Goal: Find specific page/section: Find specific page/section

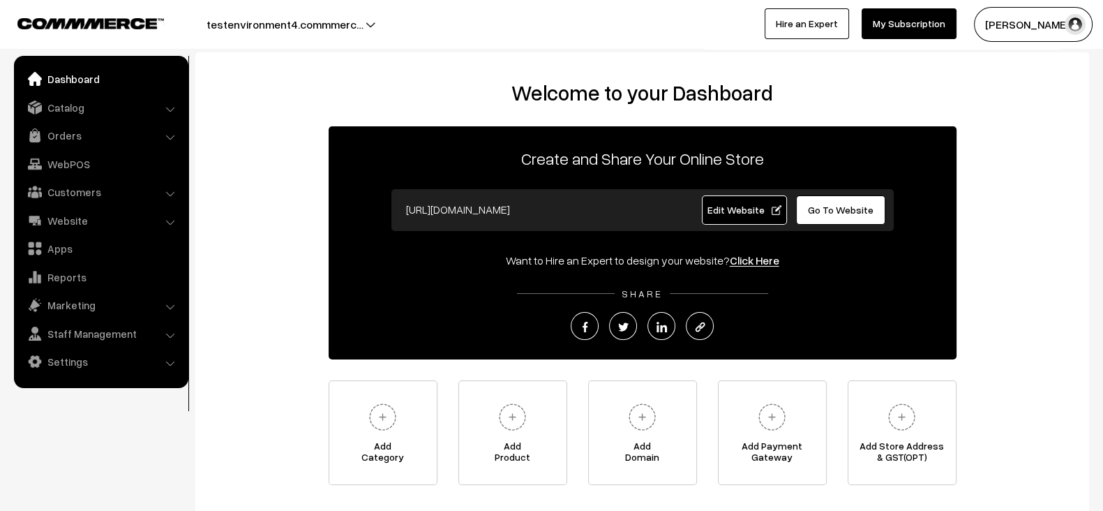
click at [84, 112] on link "Catalog" at bounding box center [100, 107] width 166 height 25
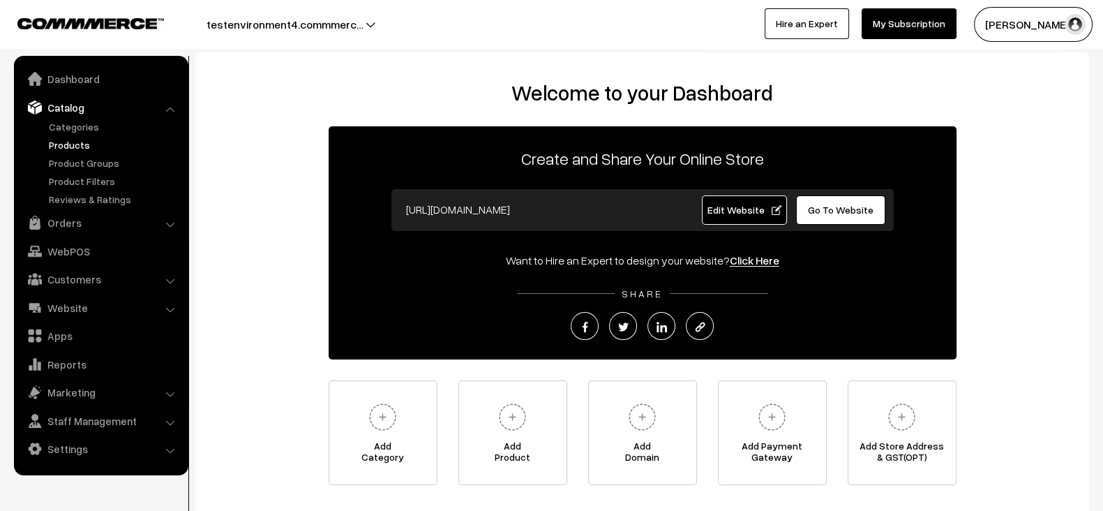
click at [73, 142] on link "Products" at bounding box center [114, 144] width 138 height 15
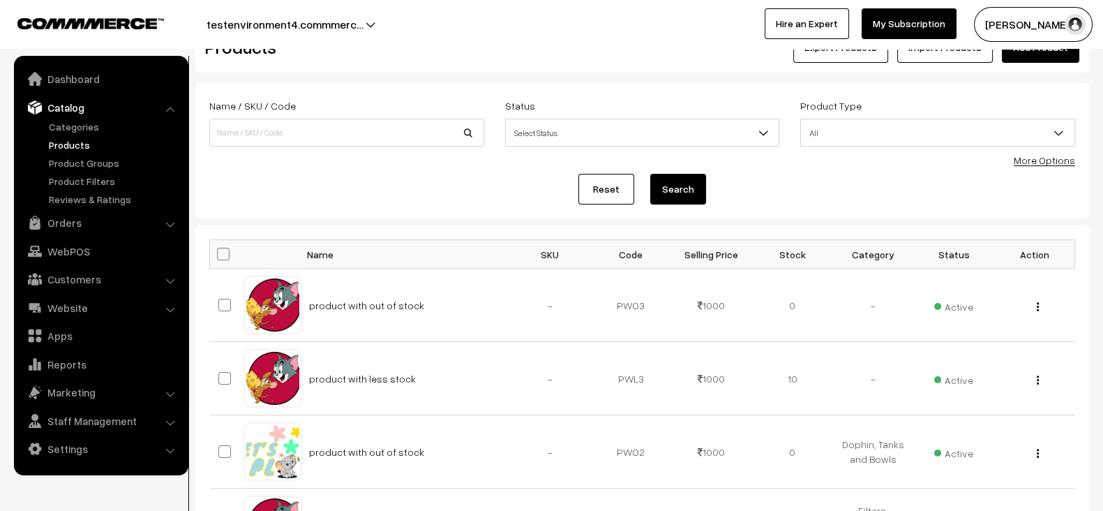
scroll to position [47, 0]
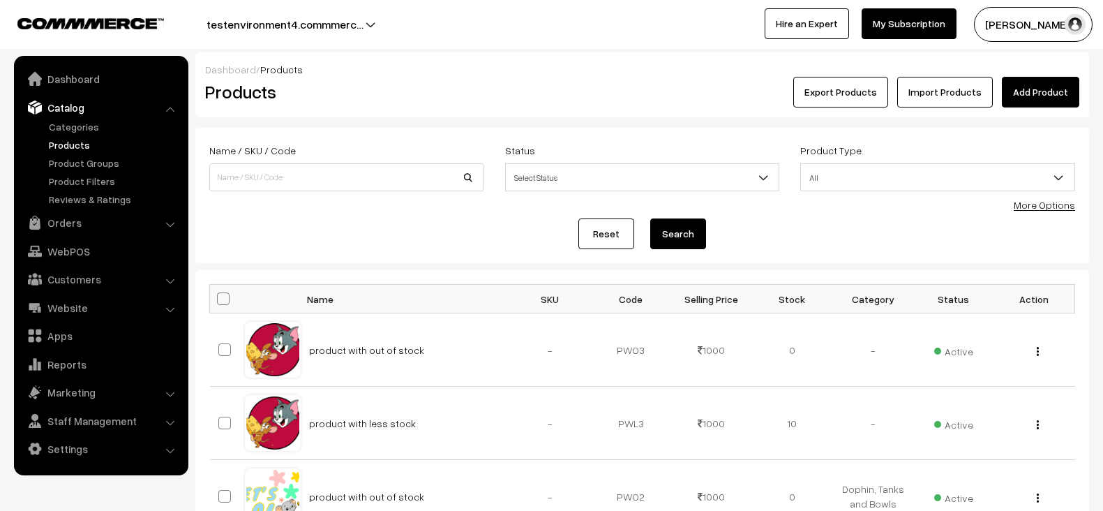
scroll to position [47, 0]
